Goal: Task Accomplishment & Management: Manage account settings

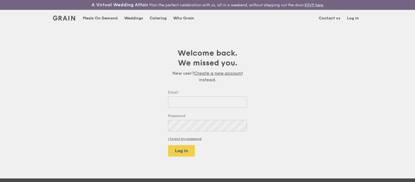
type input "[EMAIL_ADDRESS][DOMAIN_NAME]"
click at [181, 151] on div "Weddings by [PERSON_NAME] presents Plan the perfect celebration with us, all in…" at bounding box center [208, 91] width 416 height 182
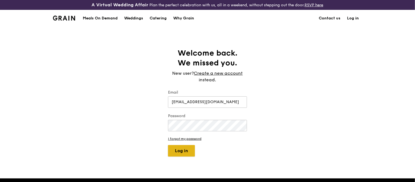
click at [177, 151] on button "Log in" at bounding box center [181, 151] width 27 height 12
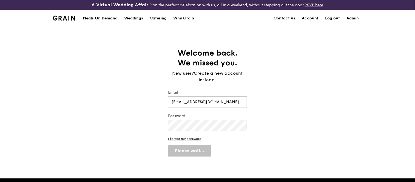
select select "100"
